Goal: Ask a question

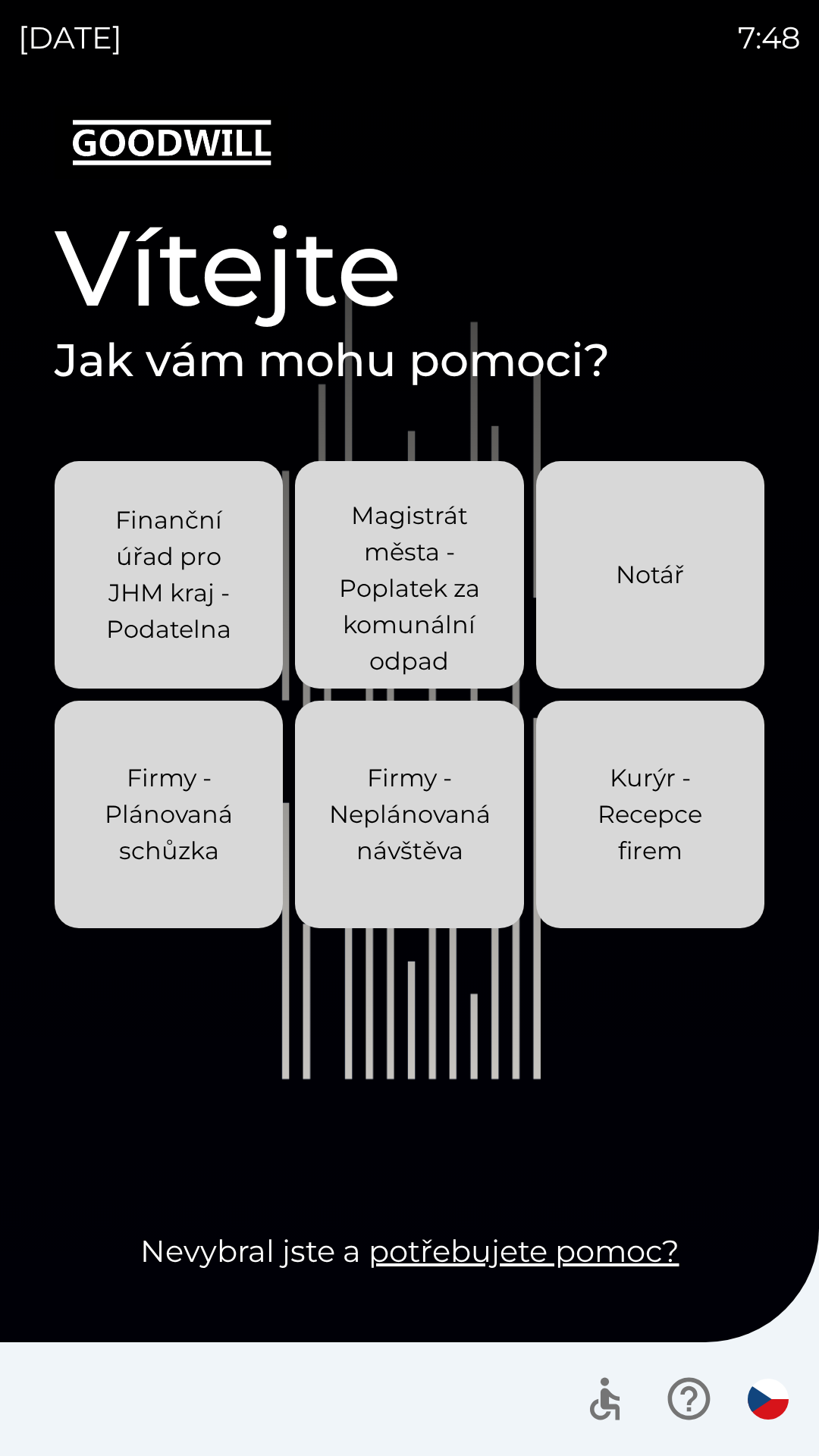
click at [0, 0] on div "[DATE] 7:48 Vítejte Jak vám mohu pomoci? Finanční úřad pro JHM kraj - Podatelna…" at bounding box center [409, 728] width 819 height 1456
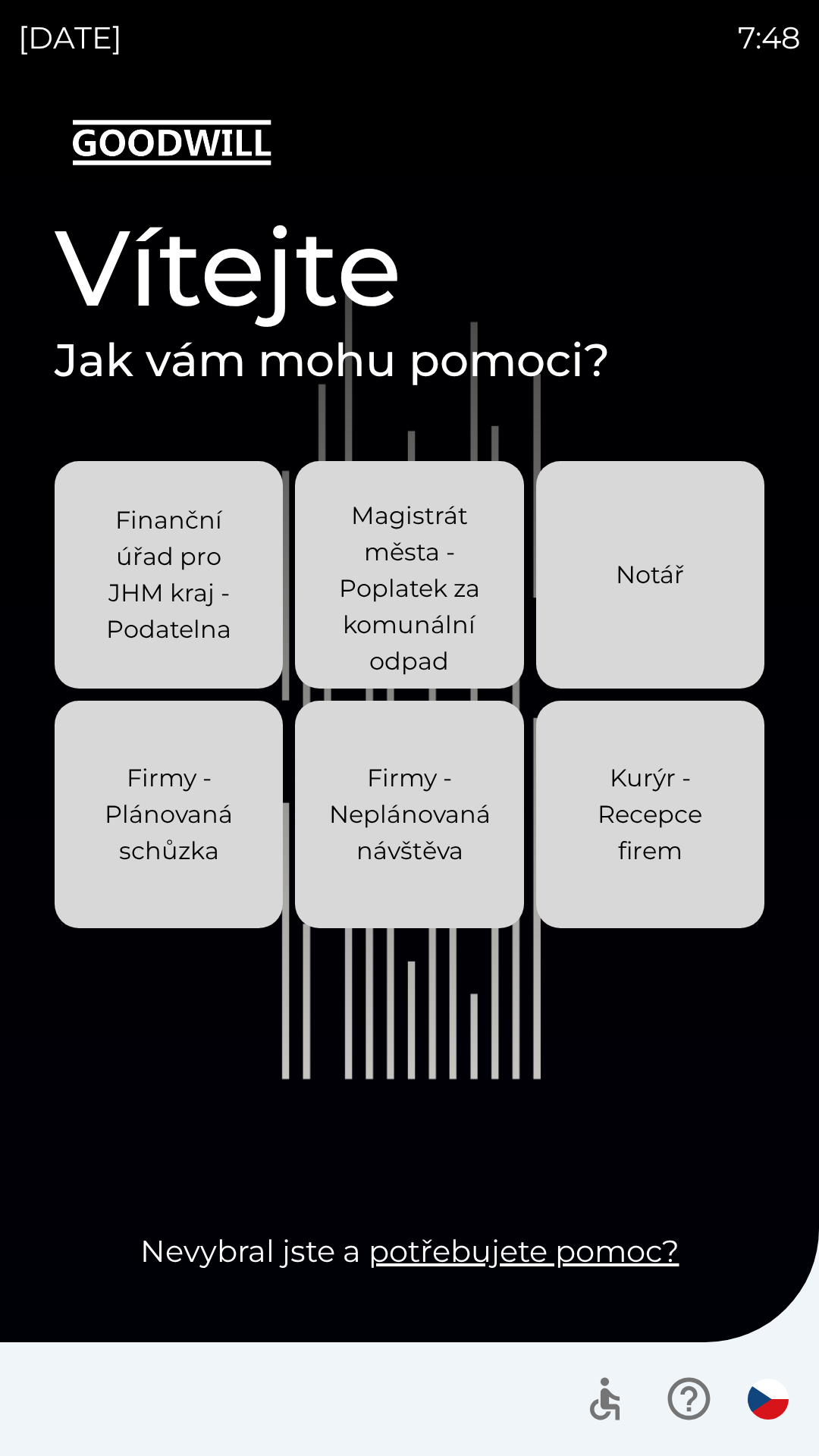
click at [0, 0] on div "[DATE] 7:48 Vítejte Jak vám mohu pomoci? Finanční úřad pro JHM kraj - Podatelna…" at bounding box center [409, 728] width 819 height 1456
click at [0, 14] on div "[DATE] 8:05 Vítejte Jak vám mohu pomoci? Finanční úřad pro JHM kraj - Podatelna…" at bounding box center [409, 728] width 819 height 1456
